Goal: Navigation & Orientation: Find specific page/section

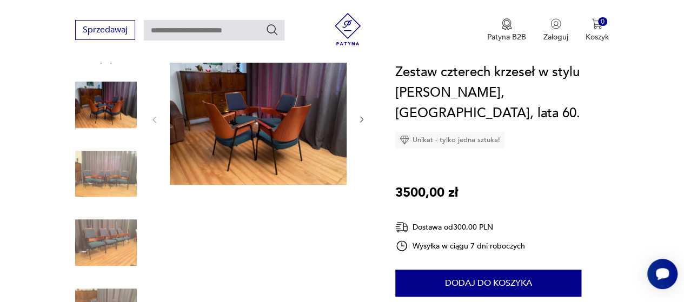
scroll to position [129, 0]
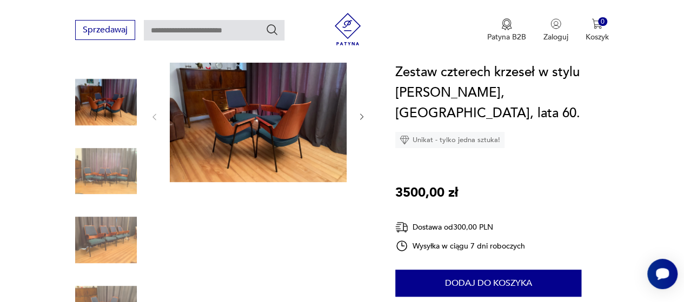
click at [97, 168] on img at bounding box center [106, 172] width 62 height 62
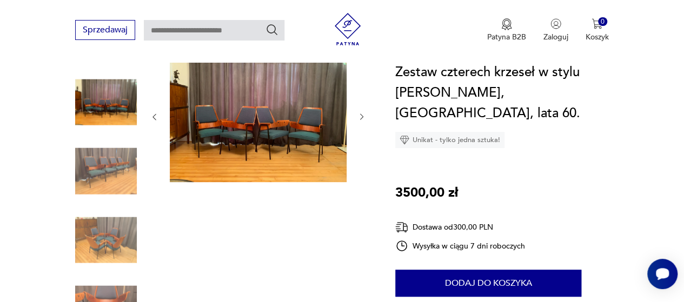
click at [102, 215] on img at bounding box center [106, 240] width 62 height 62
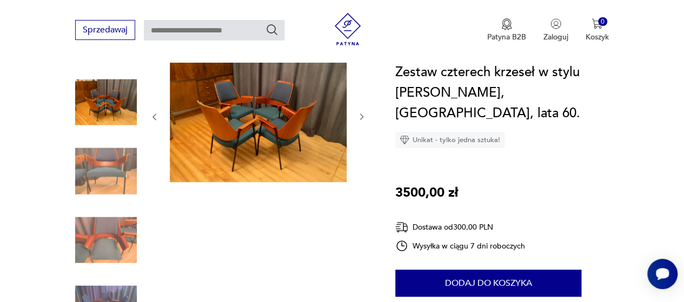
click at [108, 239] on img at bounding box center [106, 240] width 62 height 62
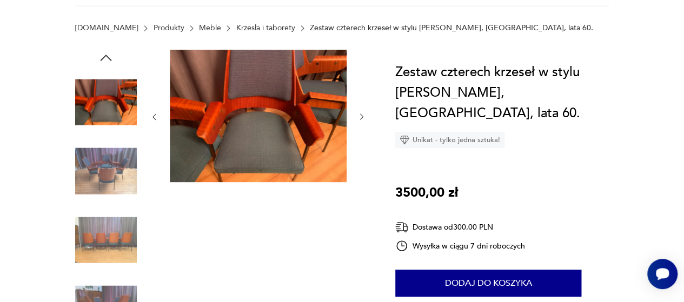
scroll to position [0, 0]
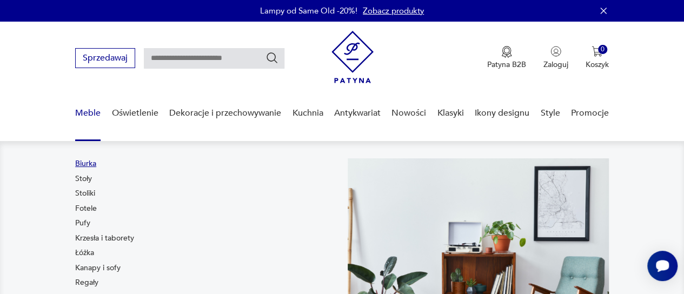
click at [85, 166] on link "Biurka" at bounding box center [85, 164] width 21 height 11
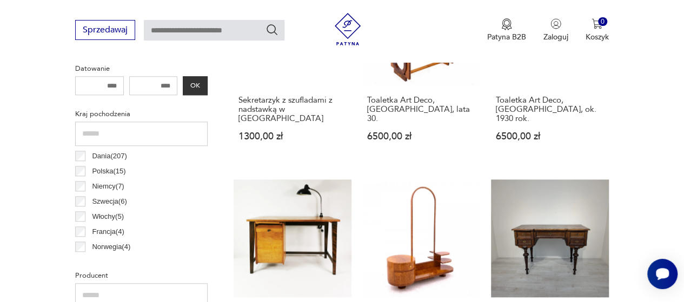
scroll to position [527, 0]
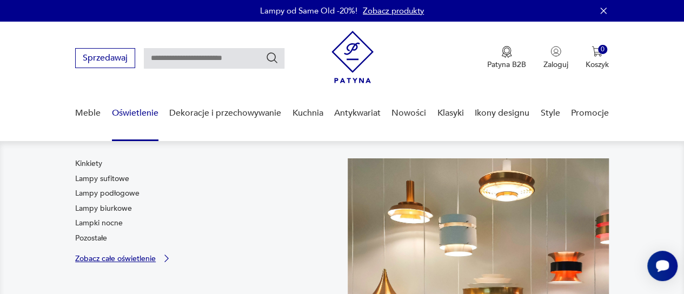
click at [109, 255] on p "Zobacz całe oświetlenie" at bounding box center [115, 258] width 81 height 7
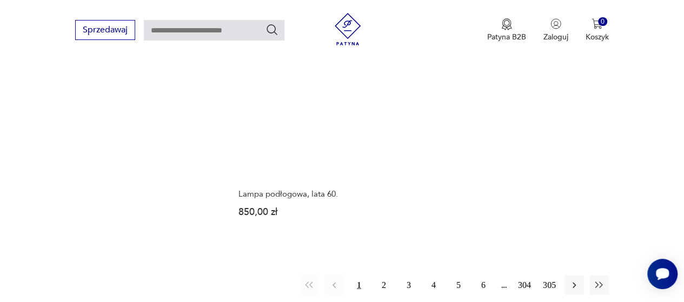
scroll to position [1476, 0]
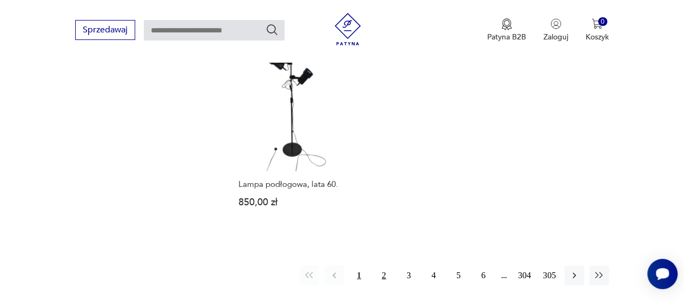
click at [383, 275] on button "2" at bounding box center [383, 275] width 19 height 19
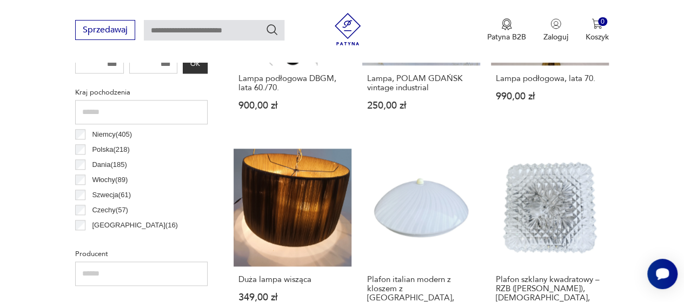
scroll to position [537, 0]
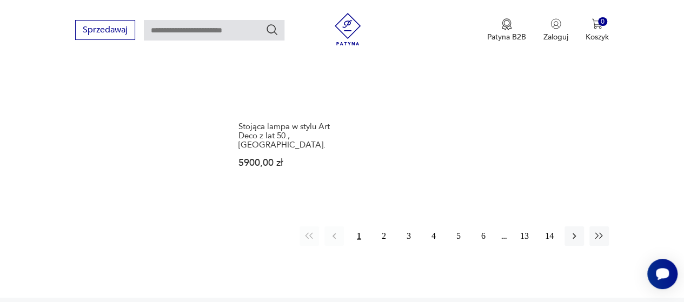
scroll to position [1592, 0]
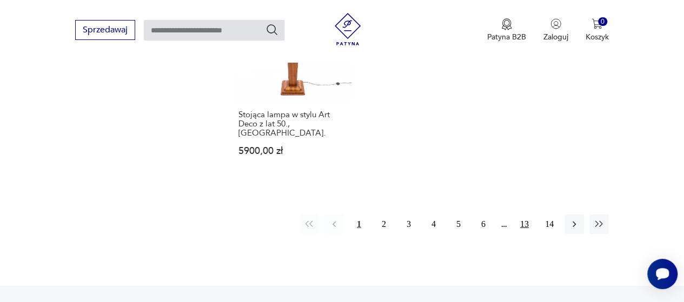
click at [523, 215] on button "13" at bounding box center [524, 224] width 19 height 19
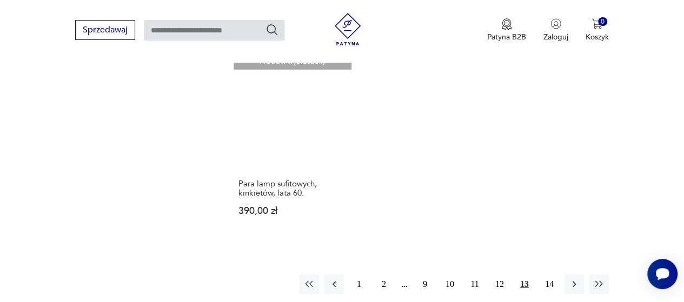
scroll to position [1595, 0]
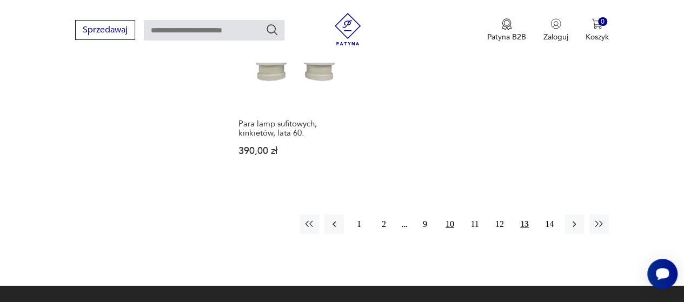
click at [451, 215] on button "10" at bounding box center [449, 224] width 19 height 19
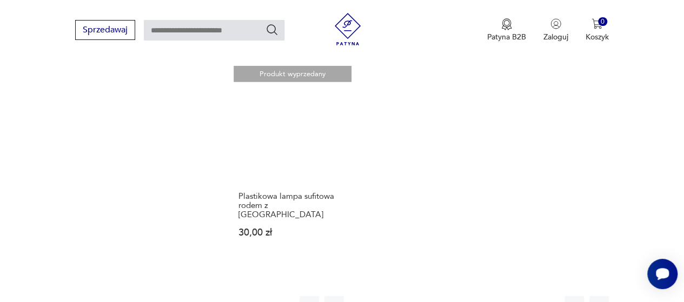
scroll to position [1498, 0]
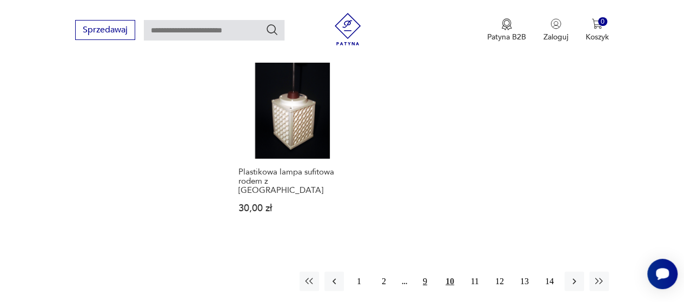
click at [427, 272] on button "9" at bounding box center [425, 281] width 19 height 19
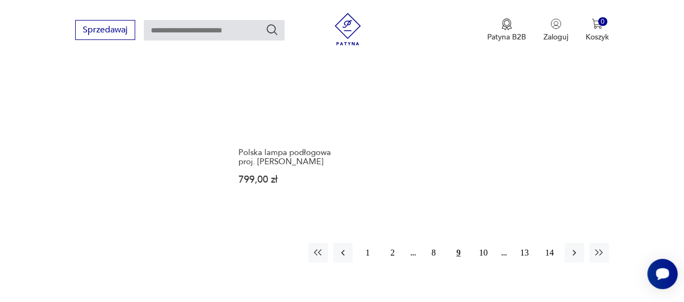
scroll to position [1500, 0]
